Goal: Task Accomplishment & Management: Use online tool/utility

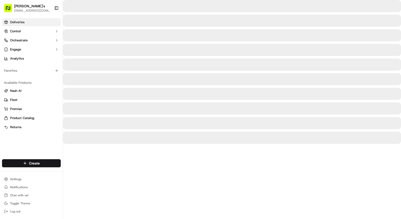
click at [30, 23] on link "Deliveries" at bounding box center [31, 22] width 59 height 8
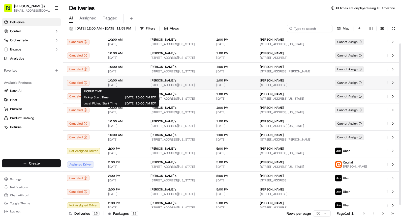
scroll to position [13, 0]
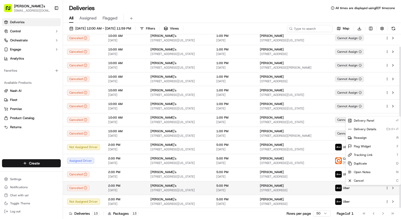
click at [385, 187] on html "Kalustyan's orderonline@kalustyans.com Toggle Sidebar Deliveries Control Orches…" at bounding box center [200, 109] width 401 height 219
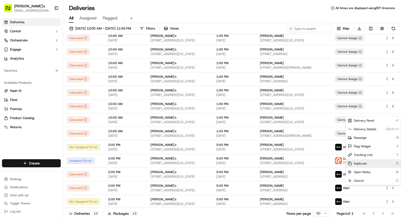
click at [363, 161] on span "Duplicate" at bounding box center [360, 163] width 13 height 4
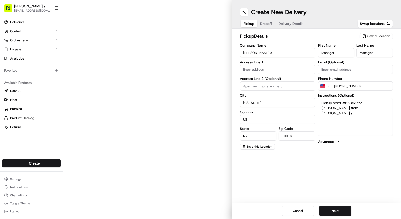
type input "123 Lexington Ave"
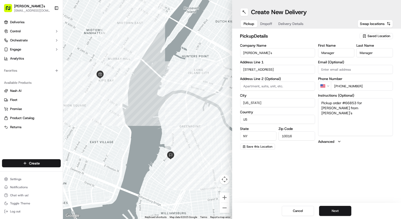
click at [263, 25] on span "Dropoff" at bounding box center [266, 23] width 12 height 5
click at [291, 54] on input "Company Name" at bounding box center [277, 52] width 75 height 9
type input "WYTHE HOTEL"
click at [351, 104] on textarea "N/A" at bounding box center [355, 117] width 75 height 38
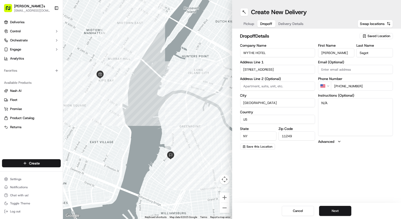
click at [351, 104] on textarea "N/A" at bounding box center [355, 117] width 75 height 38
type textarea "CALL WHEN HERE DELIVER INSIDE"
click at [299, 21] on span "Delivery Details" at bounding box center [291, 23] width 25 height 5
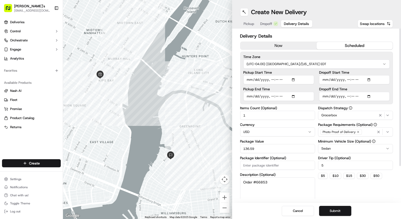
click at [260, 49] on button "now" at bounding box center [279, 46] width 76 height 8
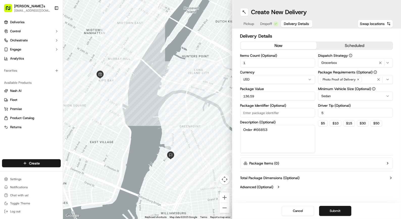
click at [330, 121] on div "$ 5 $ 10 $ 15 $ 30 $ 50" at bounding box center [355, 123] width 75 height 6
click at [334, 122] on button "$ 10" at bounding box center [336, 123] width 12 height 6
click at [347, 124] on button "$ 15" at bounding box center [349, 123] width 12 height 6
type input "15"
click at [332, 208] on button "Submit" at bounding box center [335, 211] width 32 height 10
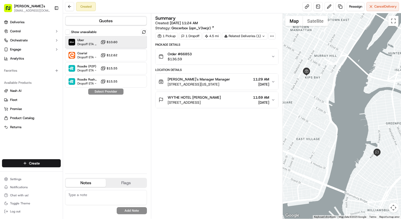
click at [87, 41] on span "Uber" at bounding box center [87, 40] width 21 height 4
click at [115, 94] on button "Assign Provider" at bounding box center [106, 91] width 36 height 6
